Goal: Information Seeking & Learning: Find specific fact

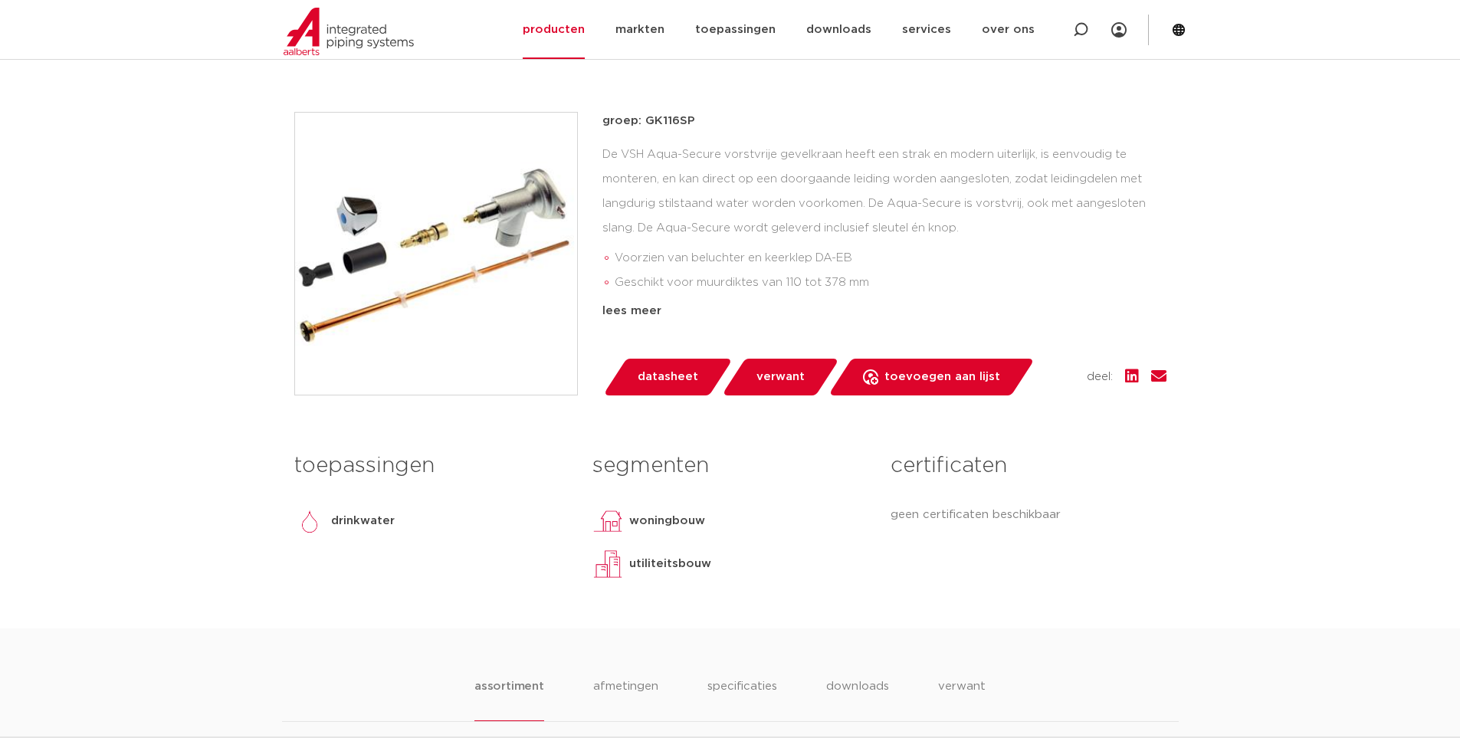
scroll to position [162, 0]
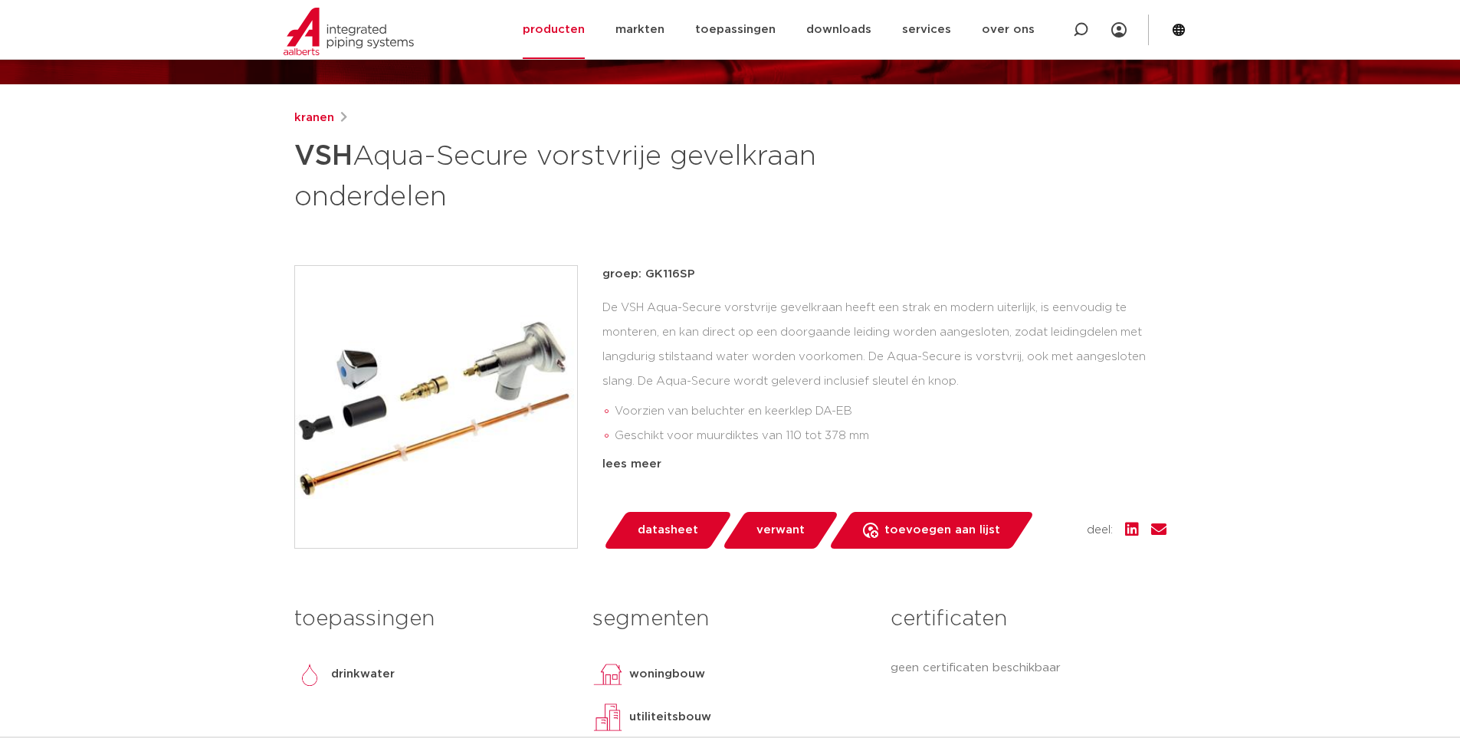
click at [812, 336] on div "De VSH Aqua-Secure vorstvrije gevelkraan heeft een strak en modern uiterlijk, i…" at bounding box center [884, 372] width 564 height 153
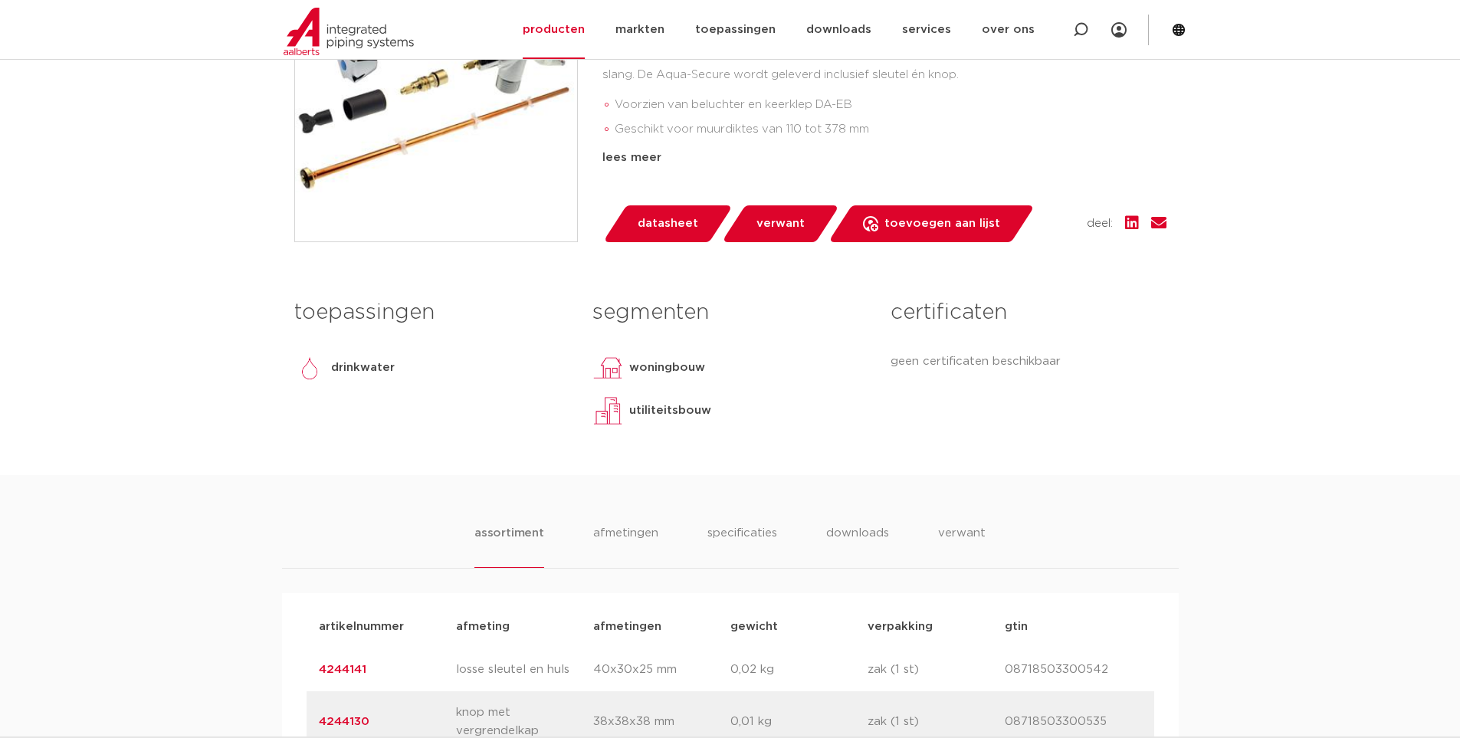
scroll to position [776, 0]
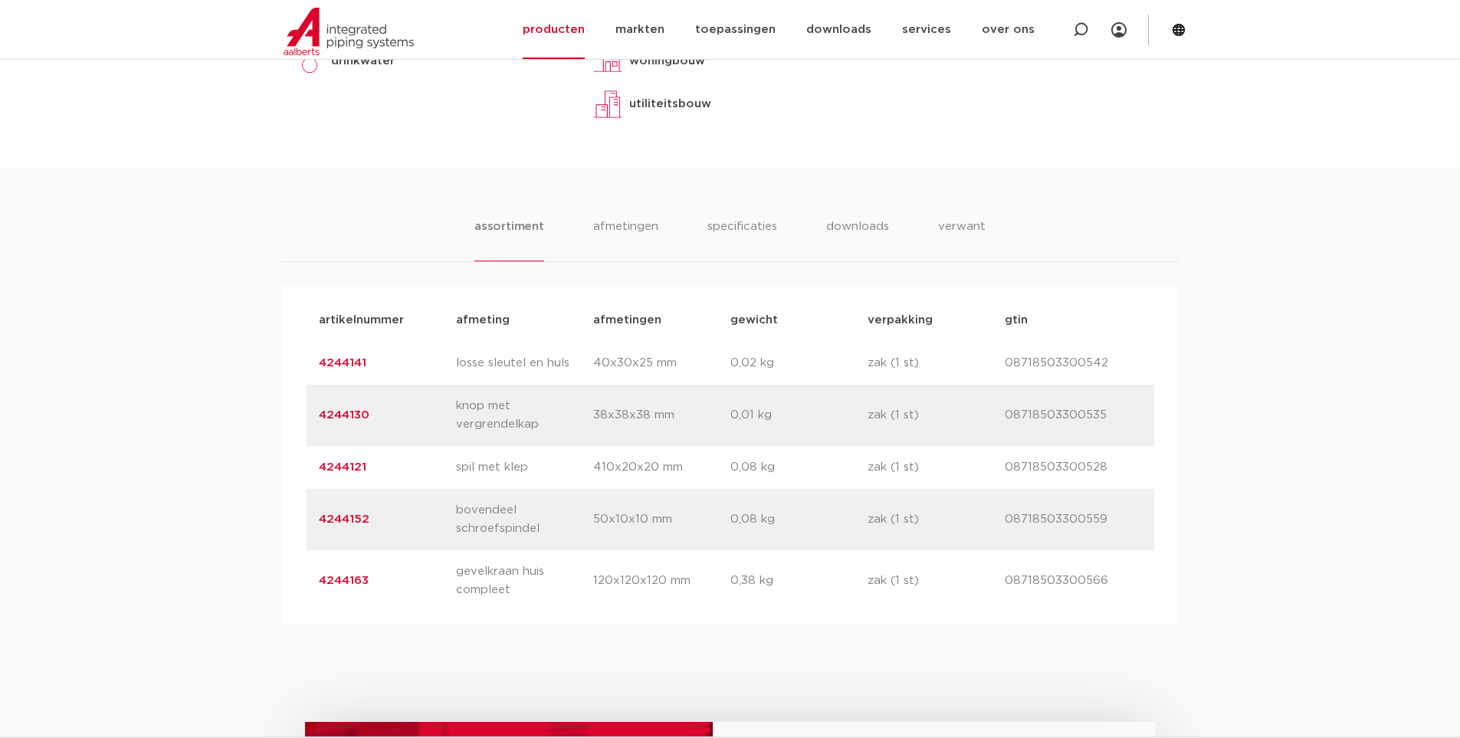
click at [904, 224] on ul "assortiment afmetingen specificaties downloads verwant" at bounding box center [729, 240] width 511 height 44
click at [938, 226] on li "verwant" at bounding box center [962, 240] width 48 height 44
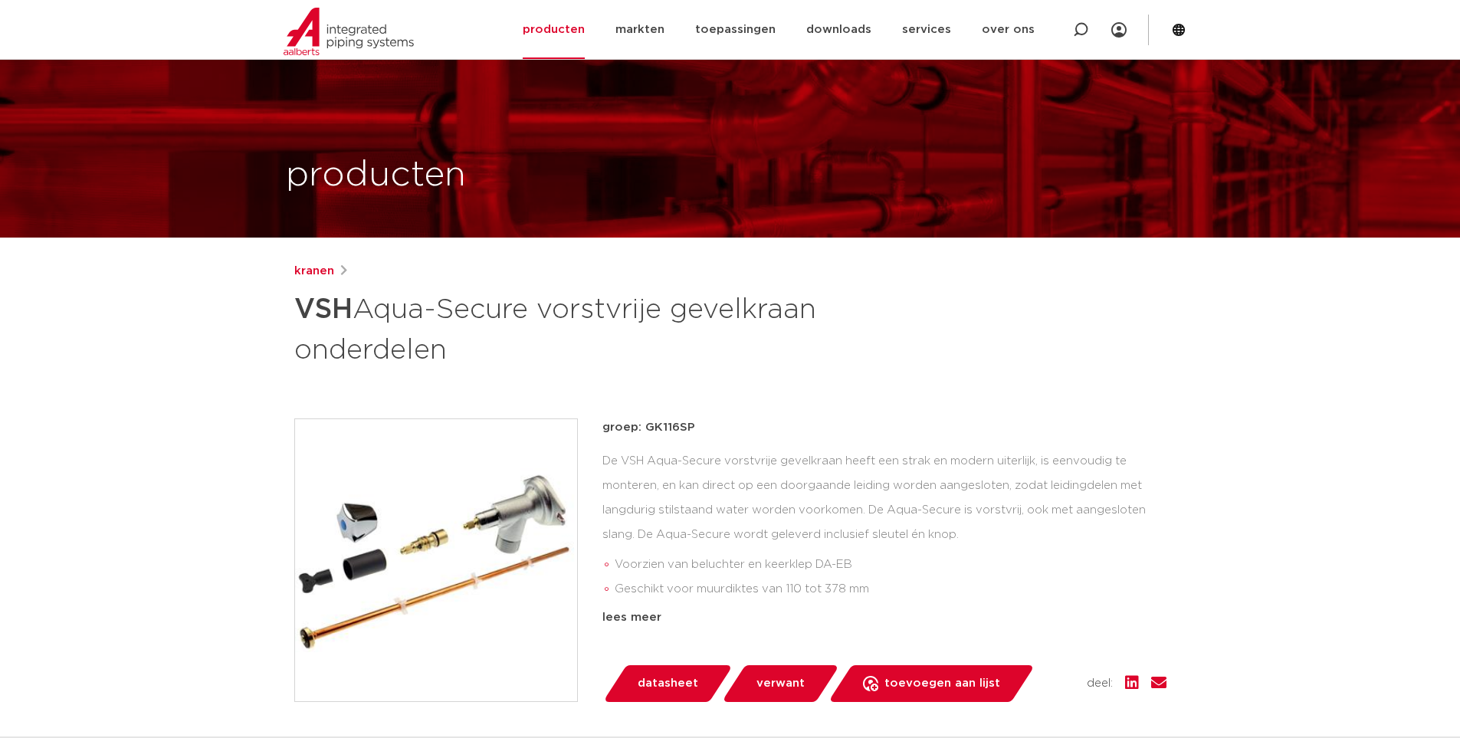
scroll to position [86, 0]
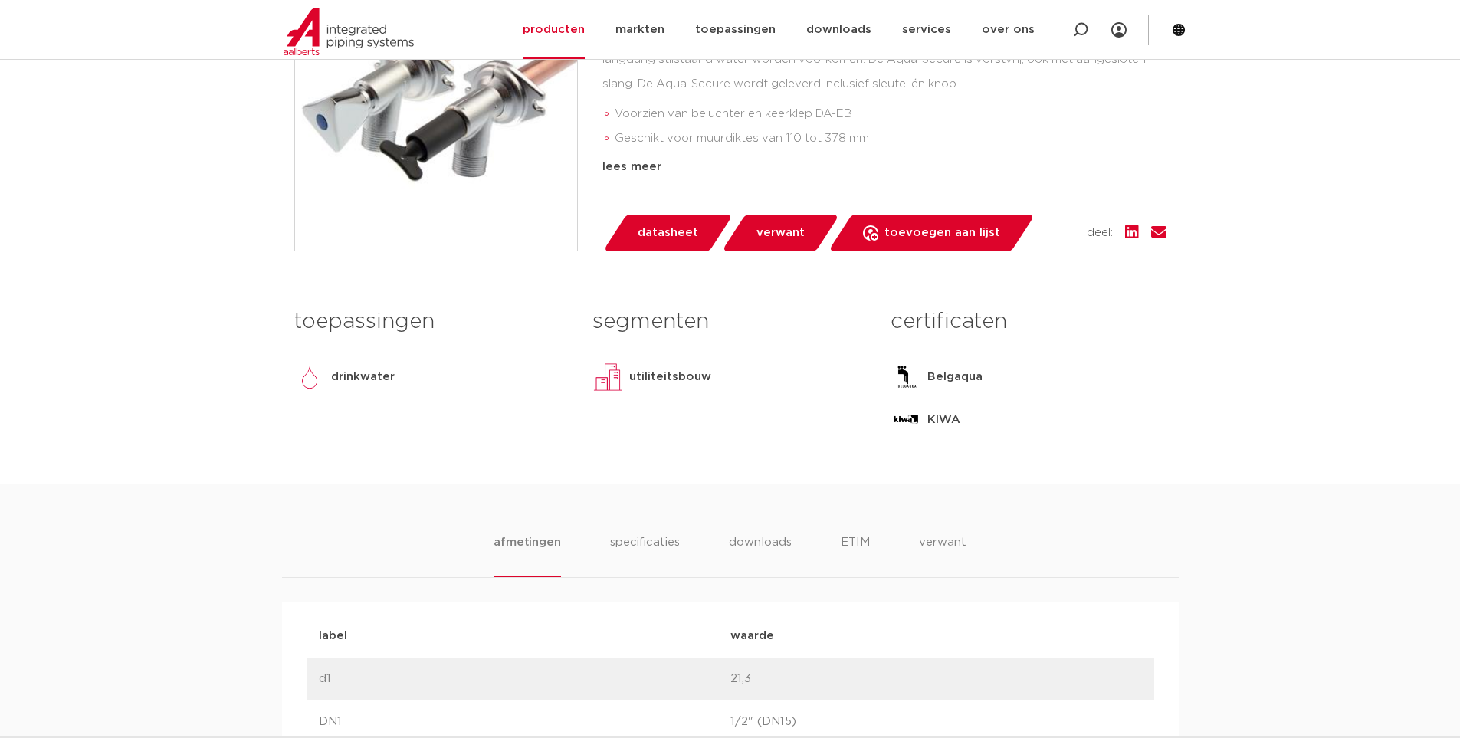
scroll to position [766, 0]
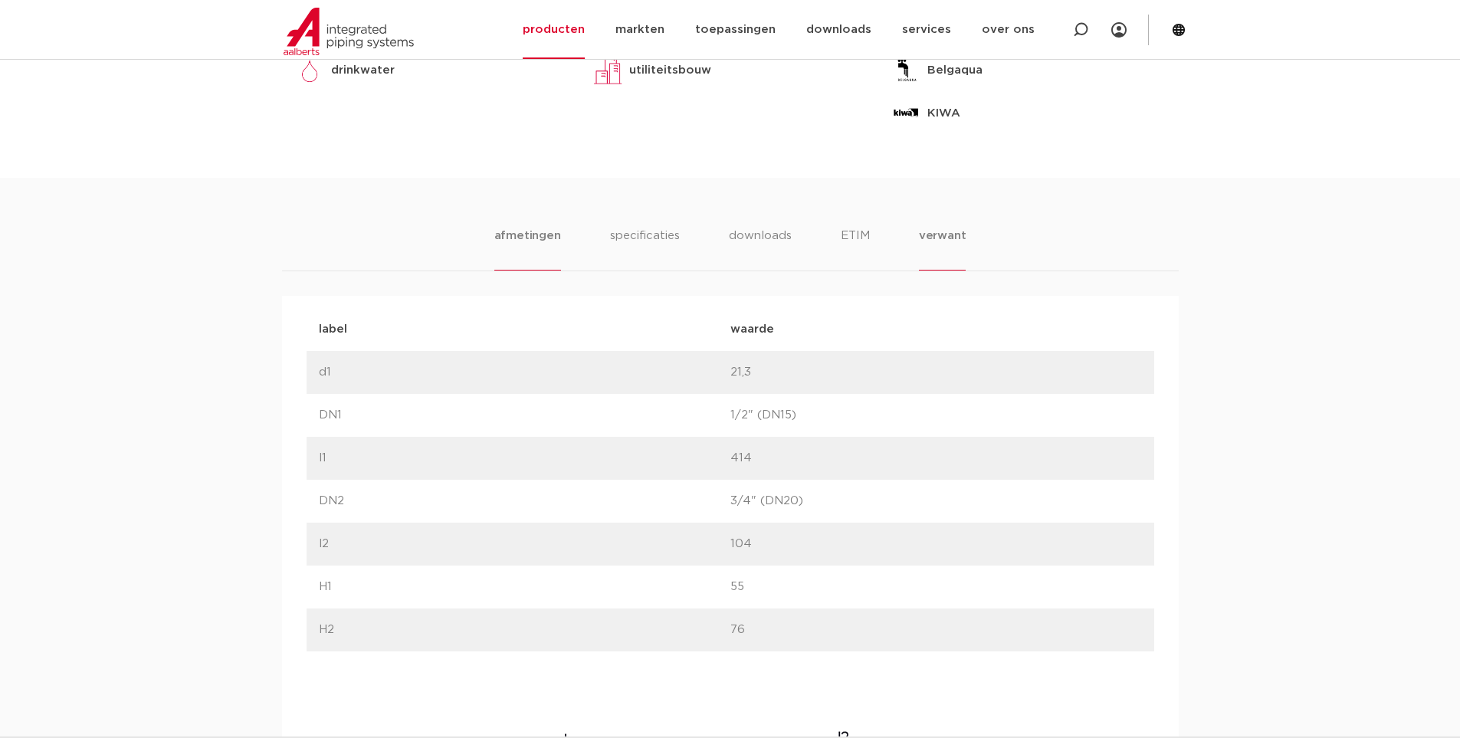
click at [946, 249] on li "verwant" at bounding box center [943, 249] width 48 height 44
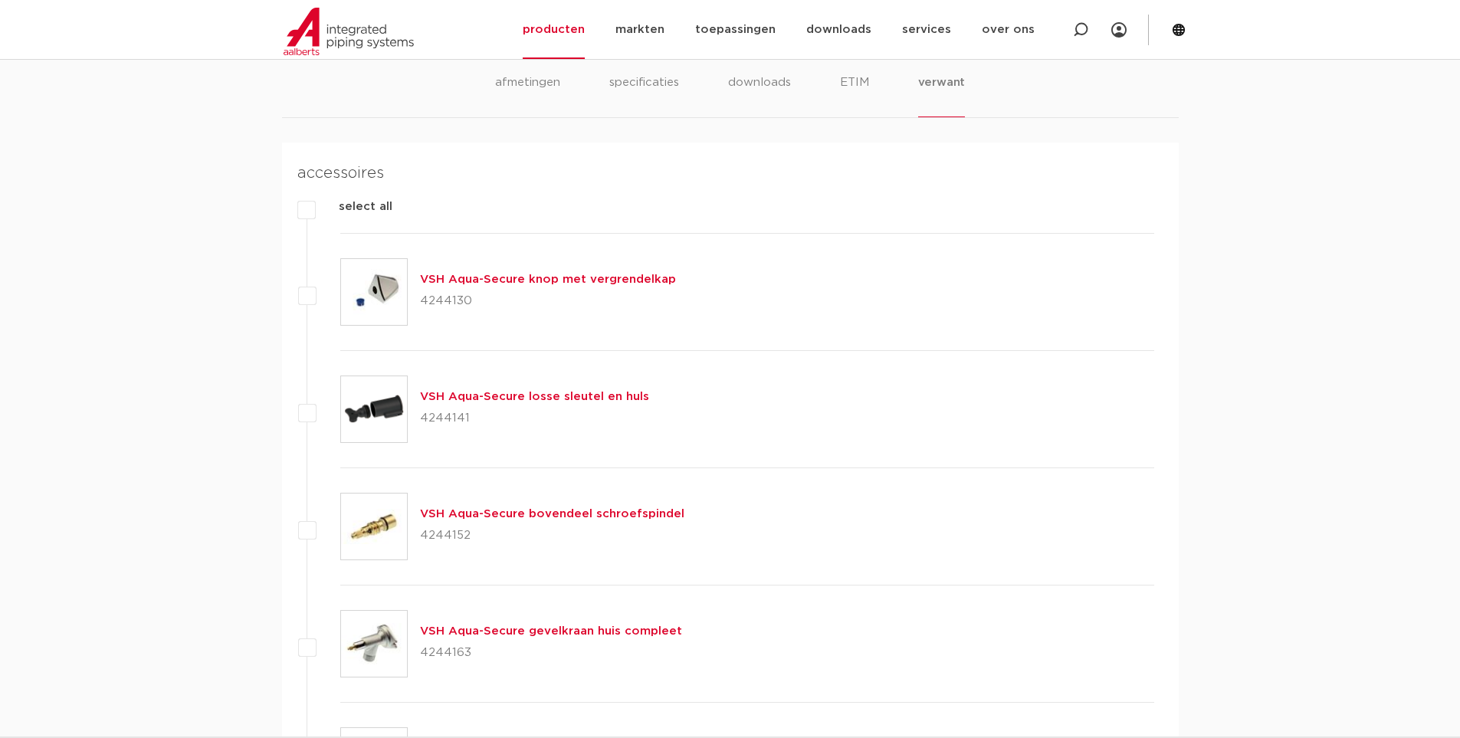
scroll to position [996, 0]
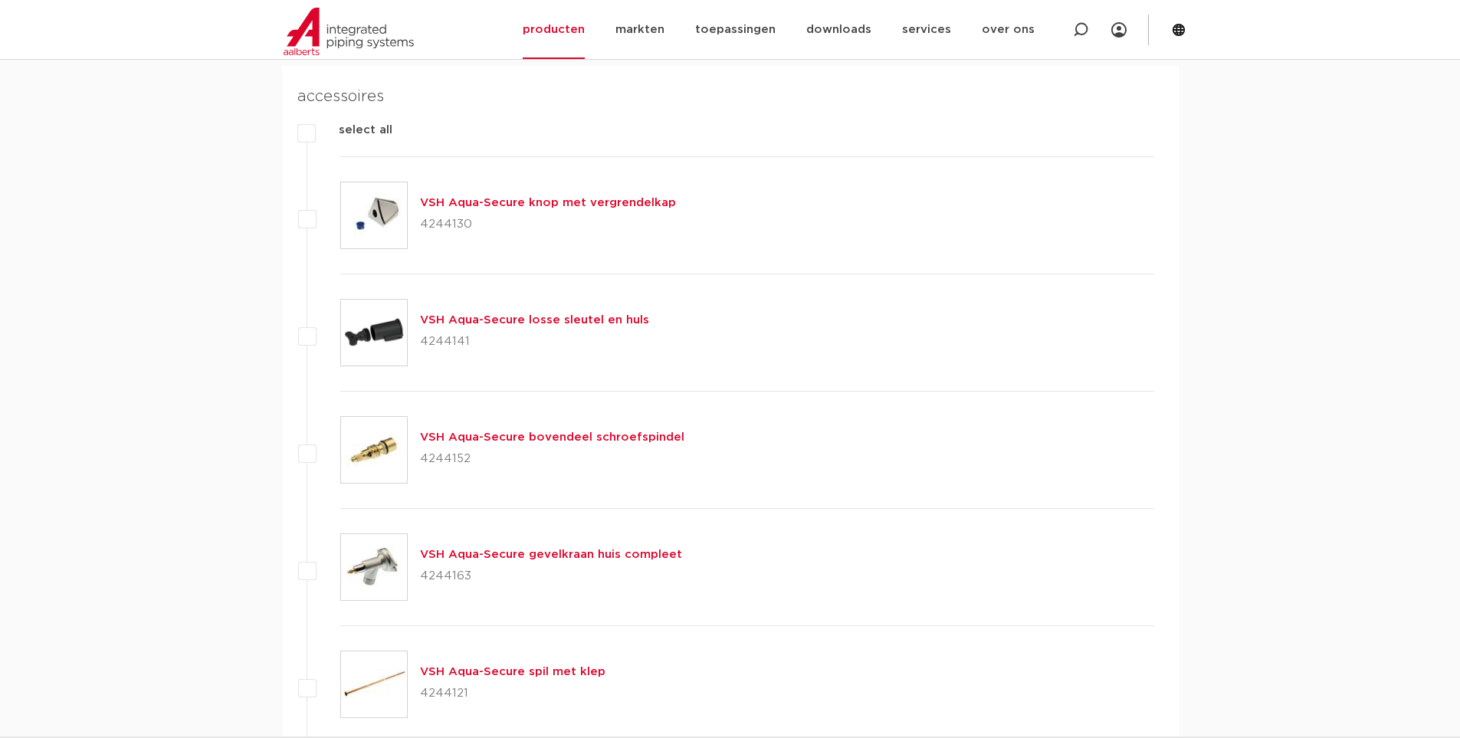
click at [458, 460] on p "4244152" at bounding box center [552, 459] width 264 height 25
copy p "4244152"
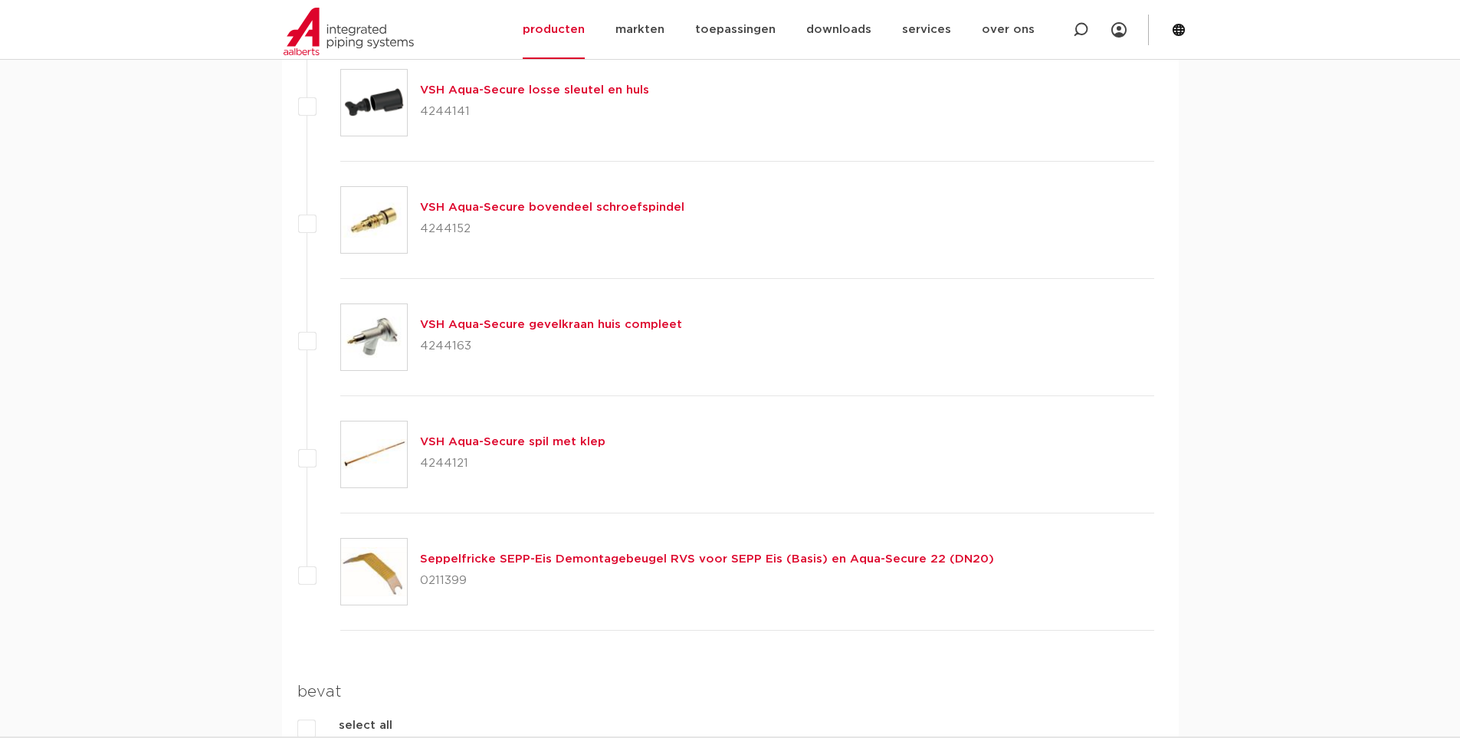
scroll to position [766, 0]
